Goal: Task Accomplishment & Management: Manage account settings

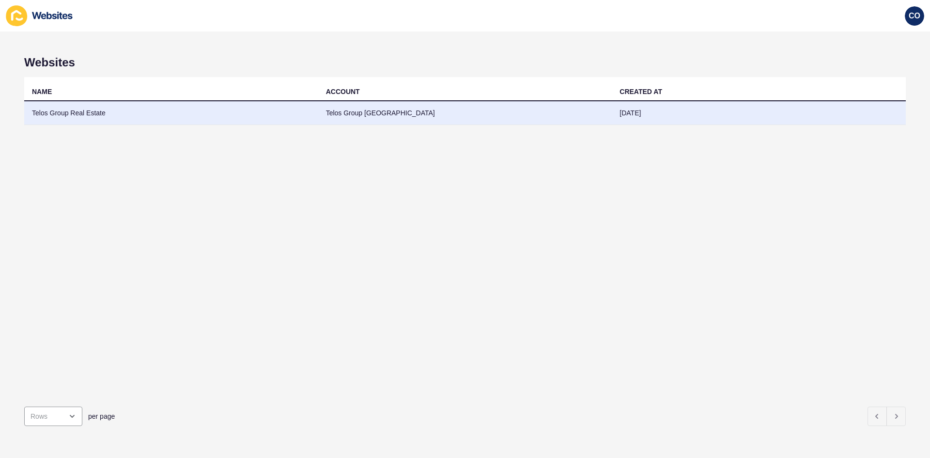
click at [85, 116] on td "Telos Group Real Estate" at bounding box center [171, 113] width 294 height 24
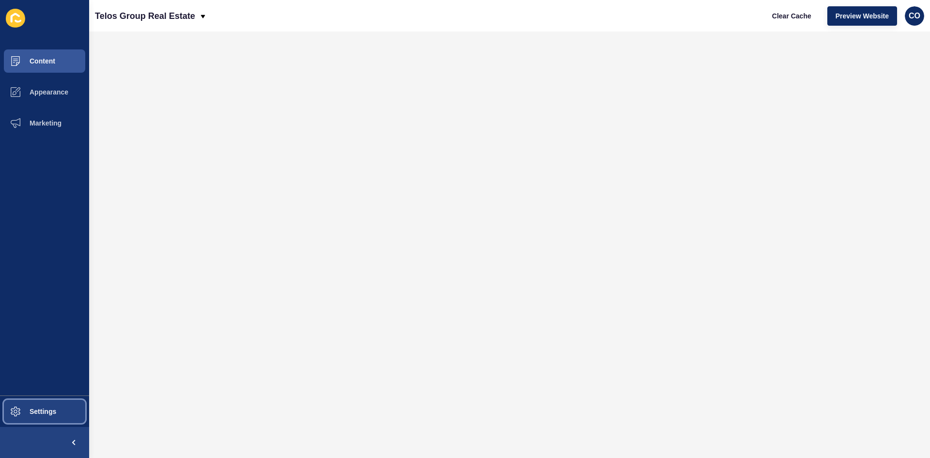
click at [52, 353] on span "Settings" at bounding box center [28, 411] width 58 height 8
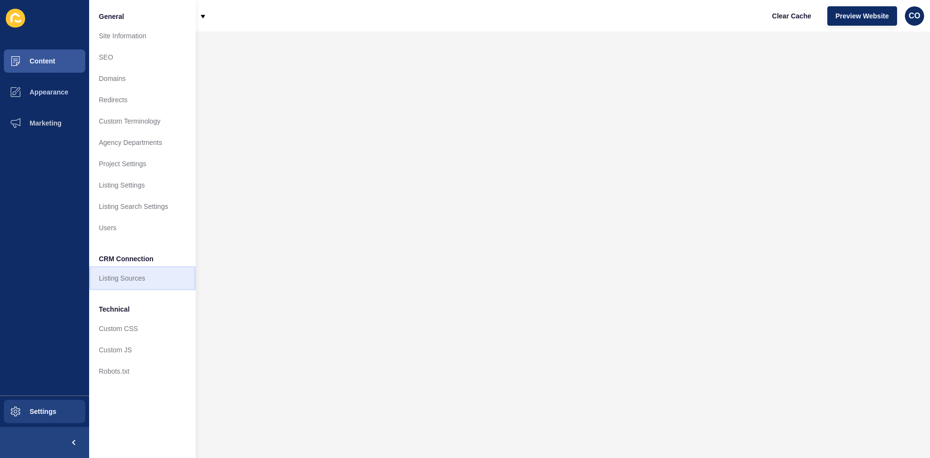
click at [136, 279] on link "Listing Sources" at bounding box center [142, 277] width 107 height 21
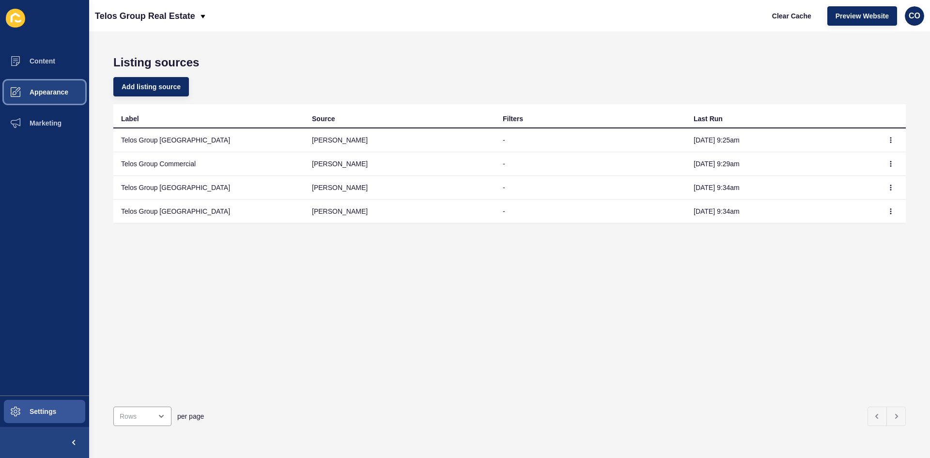
click at [57, 95] on span "Appearance" at bounding box center [34, 92] width 70 height 8
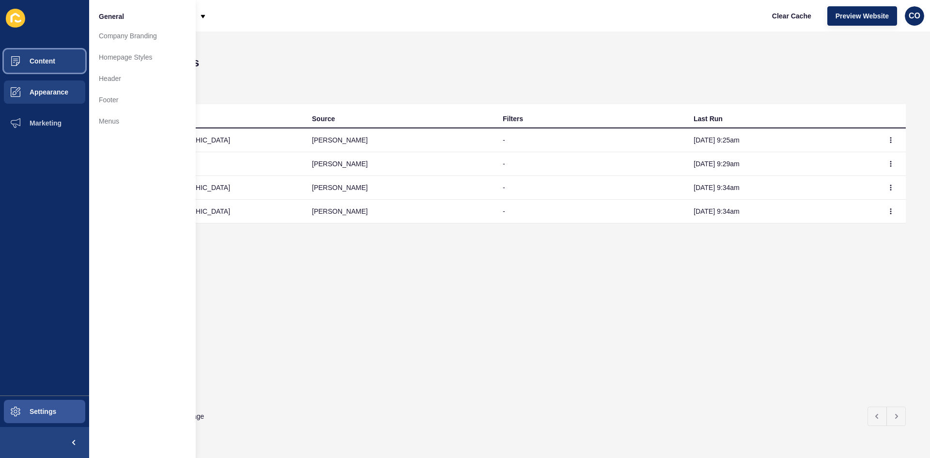
click at [58, 61] on button "Content" at bounding box center [44, 61] width 89 height 31
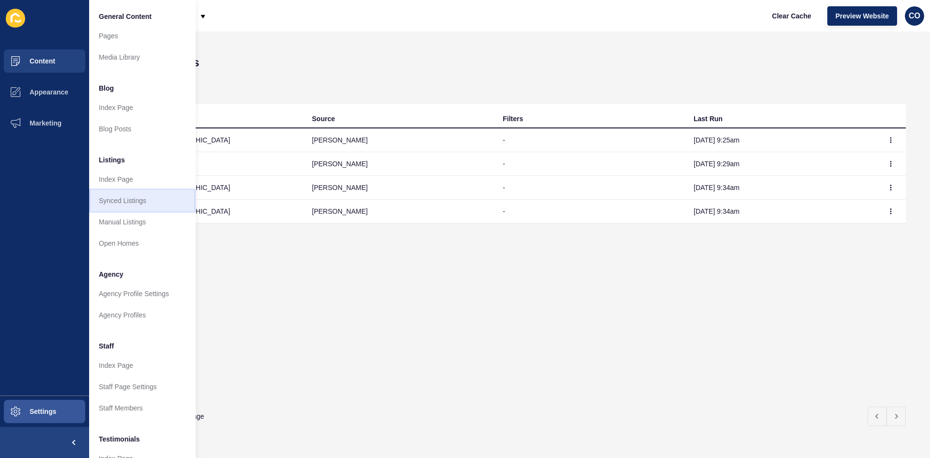
click at [139, 202] on link "Synced Listings" at bounding box center [142, 200] width 107 height 21
